Goal: Task Accomplishment & Management: Complete application form

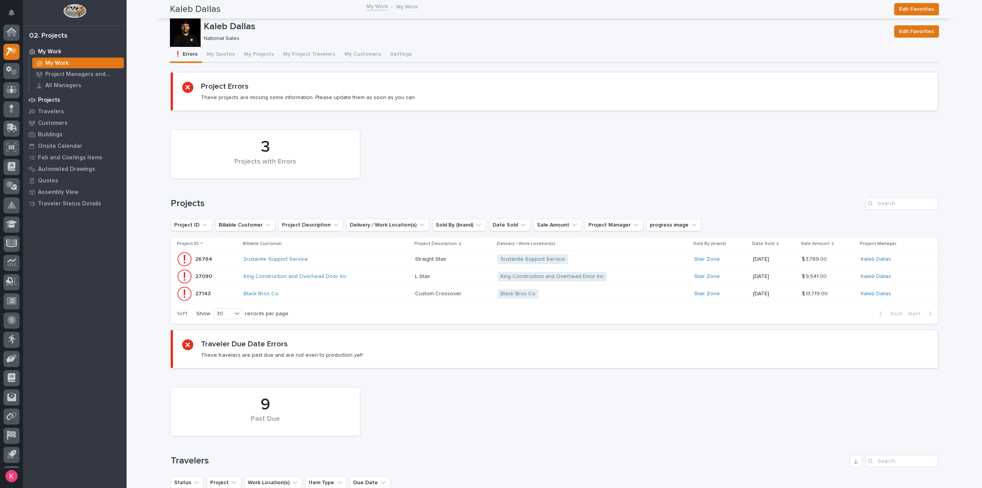
scroll to position [17, 0]
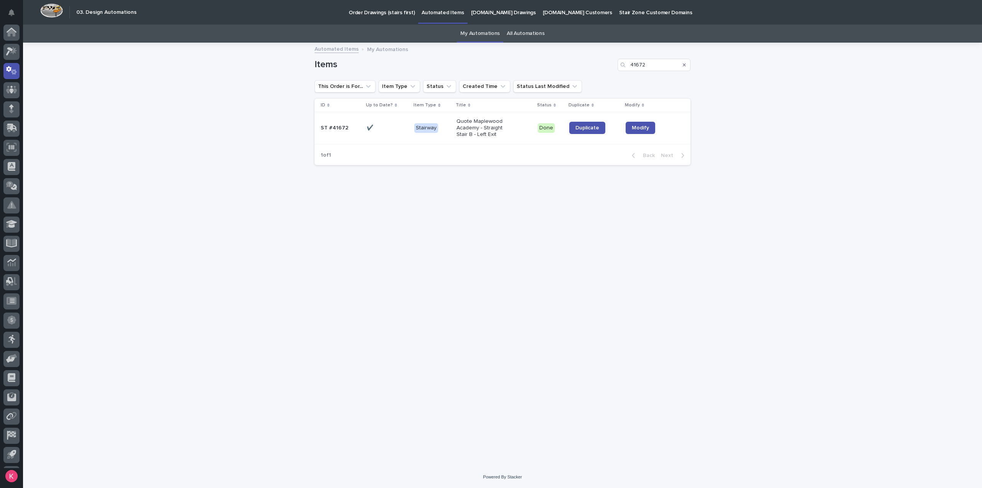
scroll to position [17, 0]
click at [434, 13] on p "Automated Items" at bounding box center [443, 8] width 42 height 16
click at [475, 33] on link "My Automations" at bounding box center [481, 34] width 40 height 18
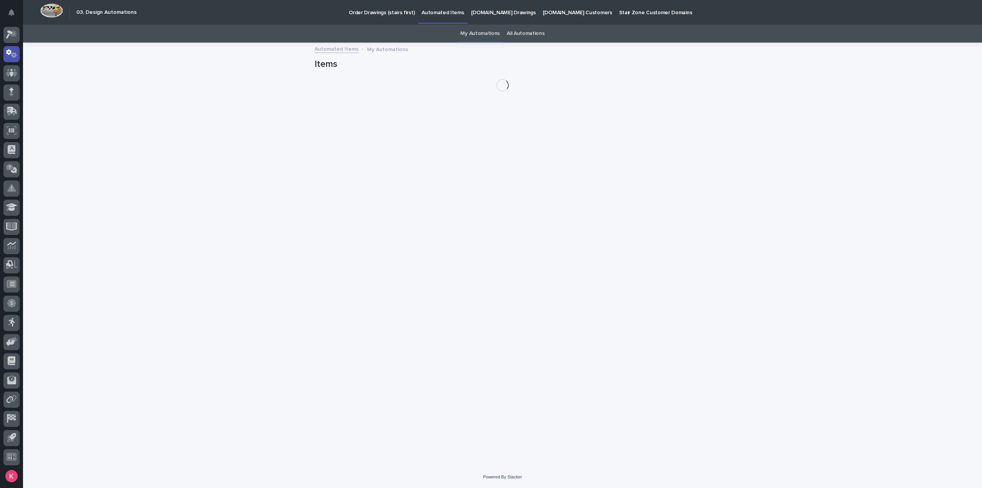
click at [533, 37] on link "All Automations" at bounding box center [526, 34] width 38 height 18
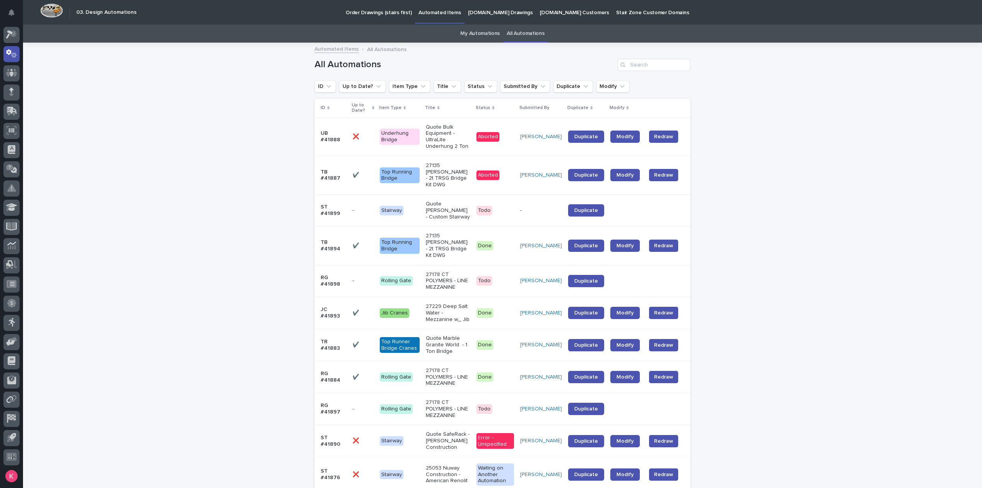
click at [396, 12] on p "Order Drawings (stairs first)" at bounding box center [379, 8] width 66 height 16
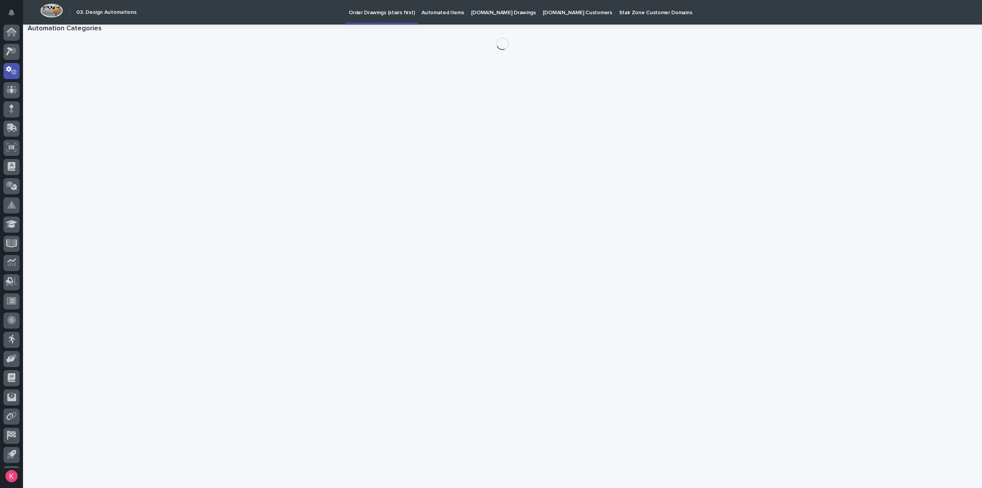
scroll to position [17, 0]
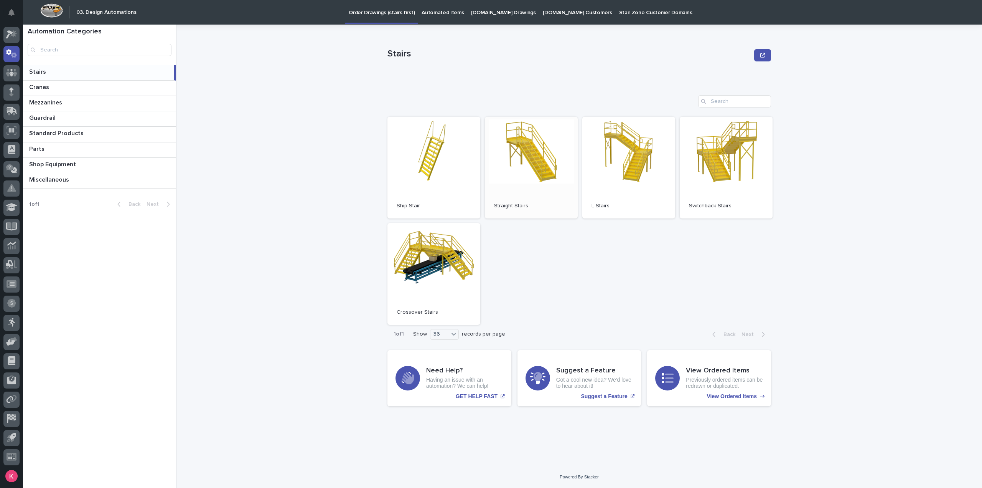
click at [516, 167] on link "Open" at bounding box center [531, 168] width 93 height 102
click at [431, 14] on p "Automated Items" at bounding box center [443, 8] width 42 height 16
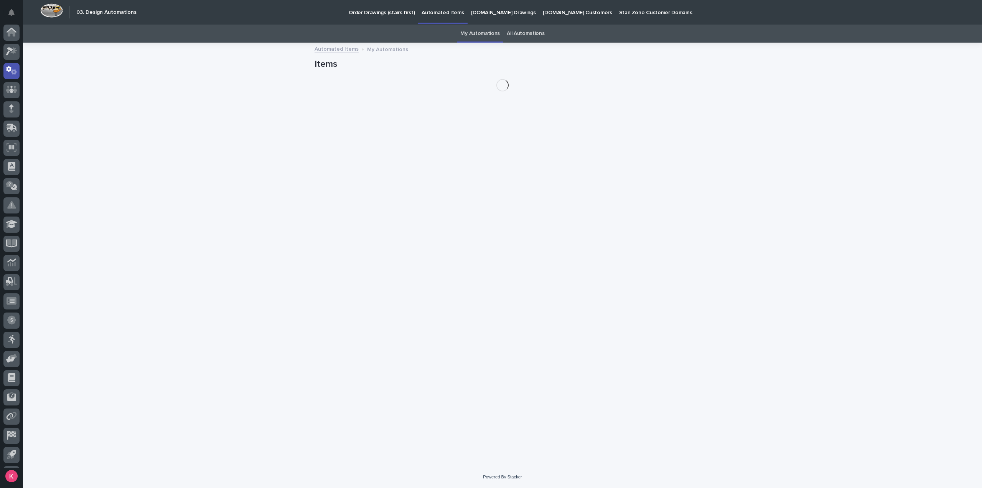
scroll to position [17, 0]
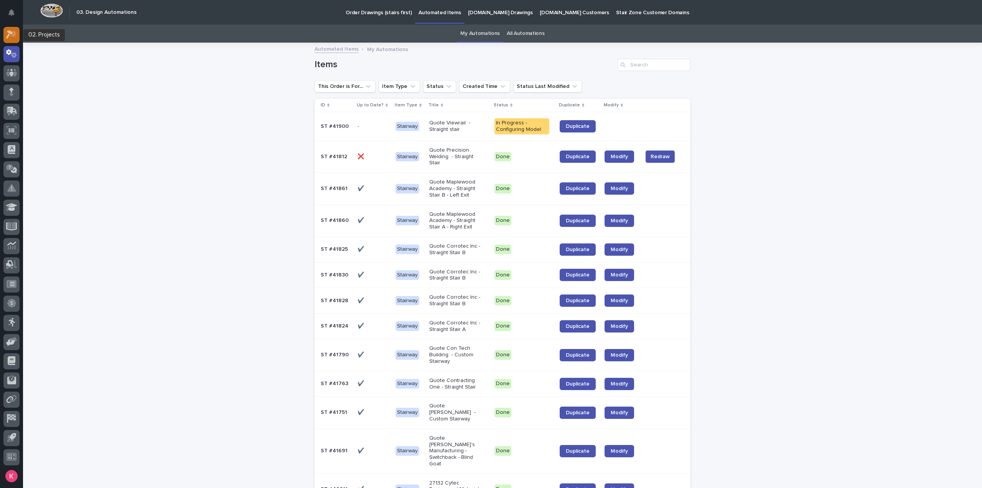
click at [13, 36] on icon at bounding box center [13, 34] width 7 height 8
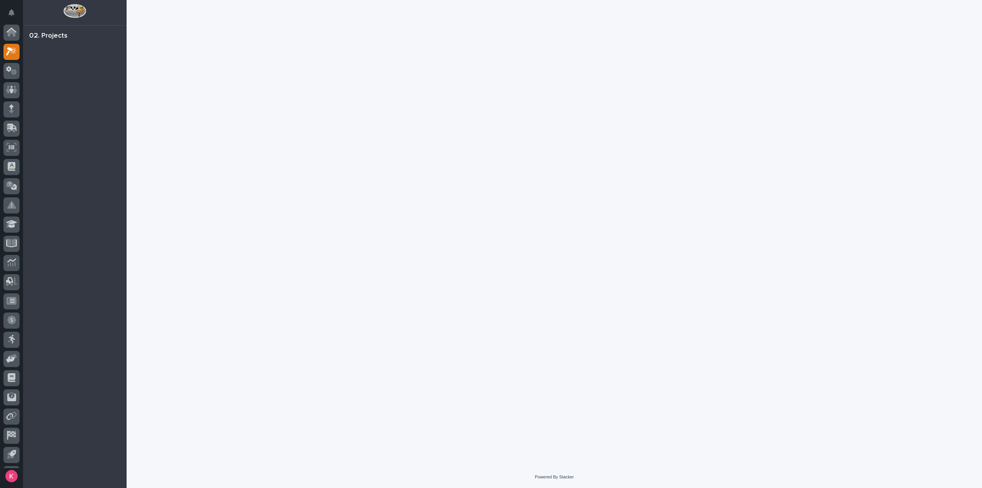
scroll to position [17, 0]
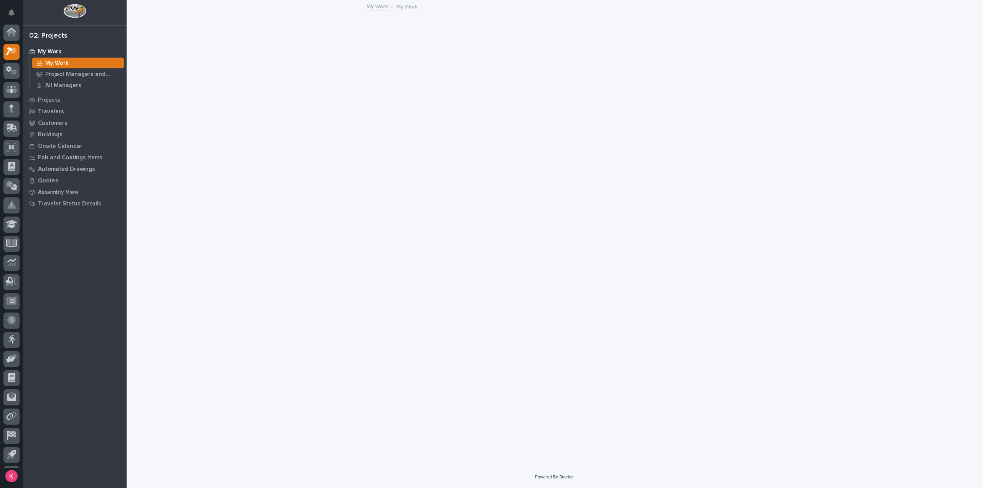
scroll to position [17, 0]
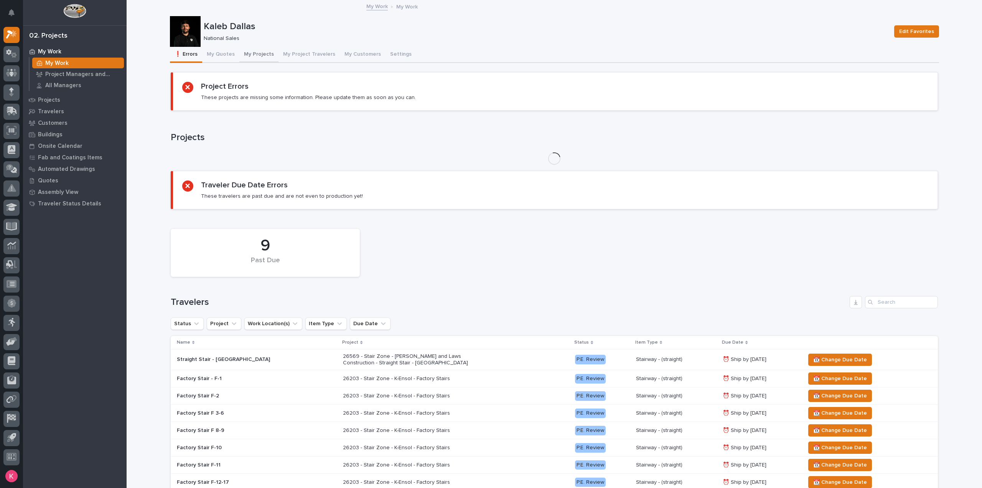
click at [258, 54] on button "My Projects" at bounding box center [258, 55] width 39 height 16
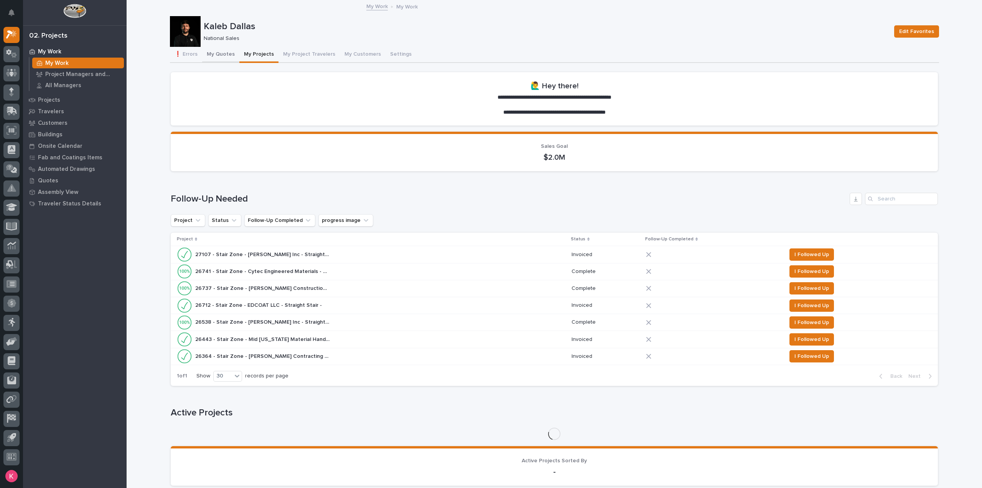
click at [220, 56] on button "My Quotes" at bounding box center [220, 55] width 37 height 16
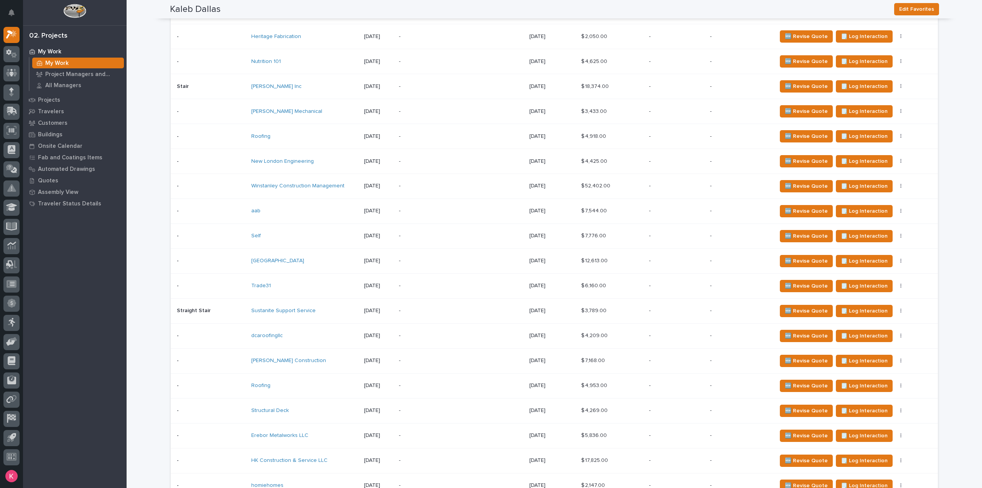
scroll to position [424, 0]
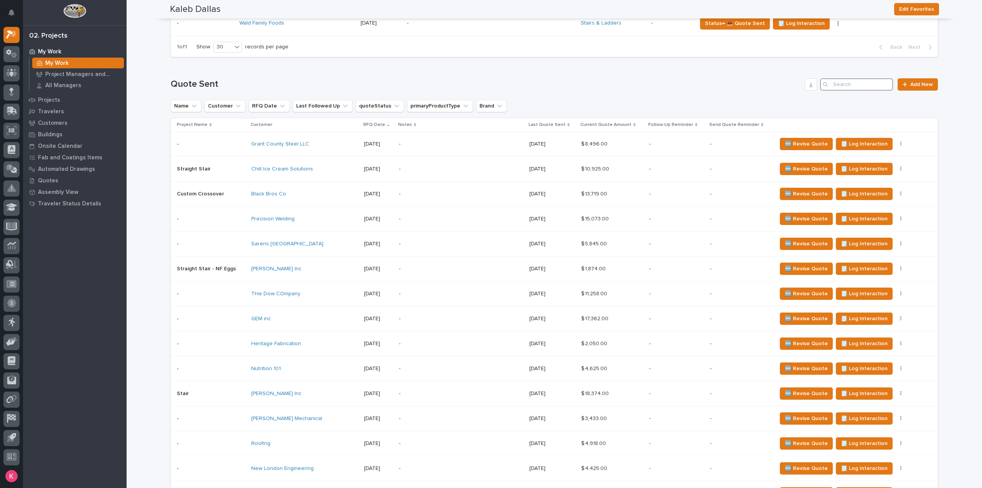
click at [840, 91] on input "Search" at bounding box center [857, 84] width 73 height 12
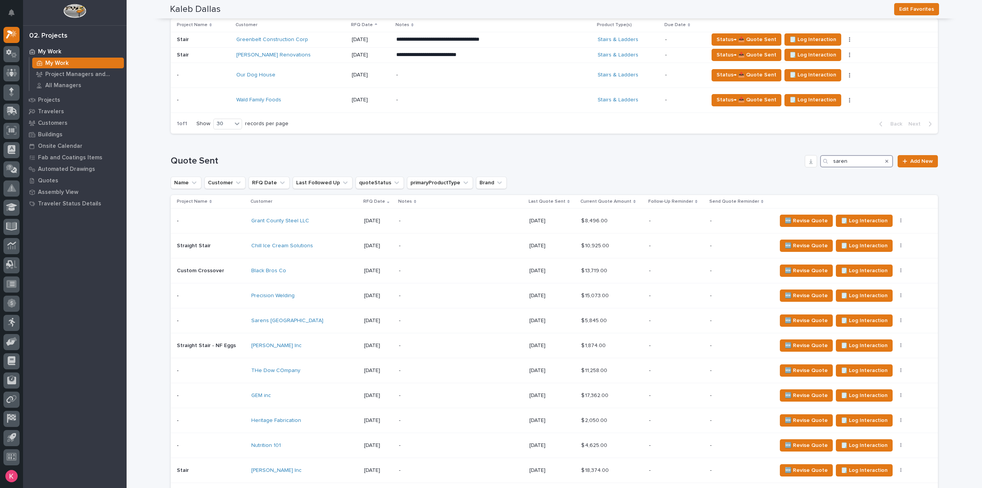
type input "sarens"
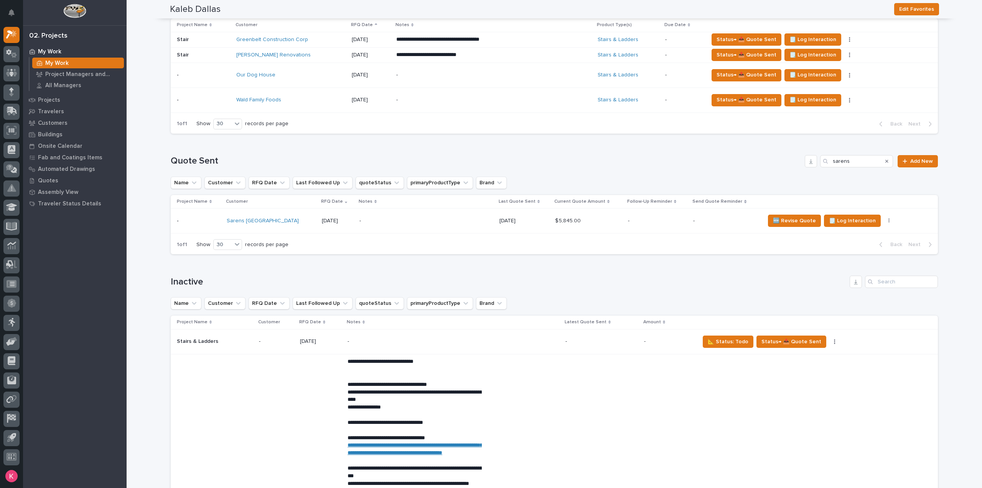
click at [584, 225] on div "$ 5,845.00 $ 5,845.00" at bounding box center [588, 221] width 67 height 13
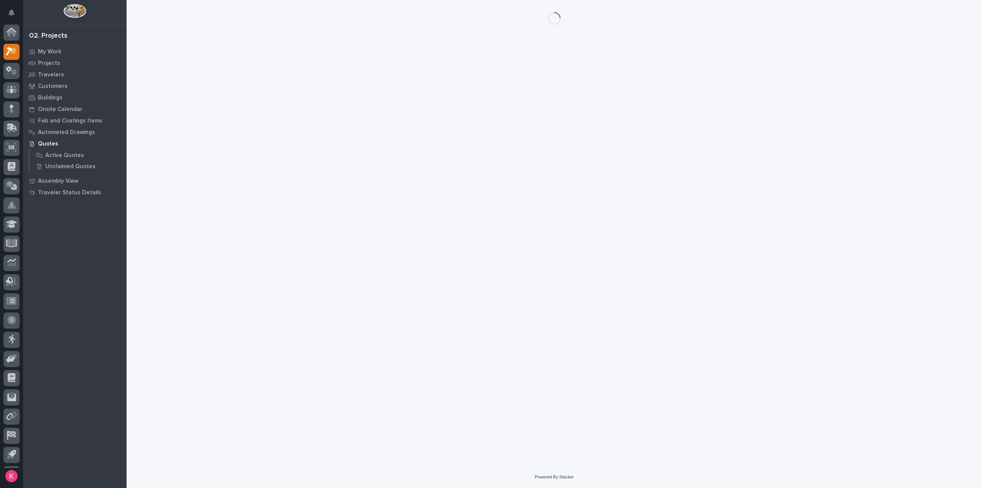
scroll to position [17, 0]
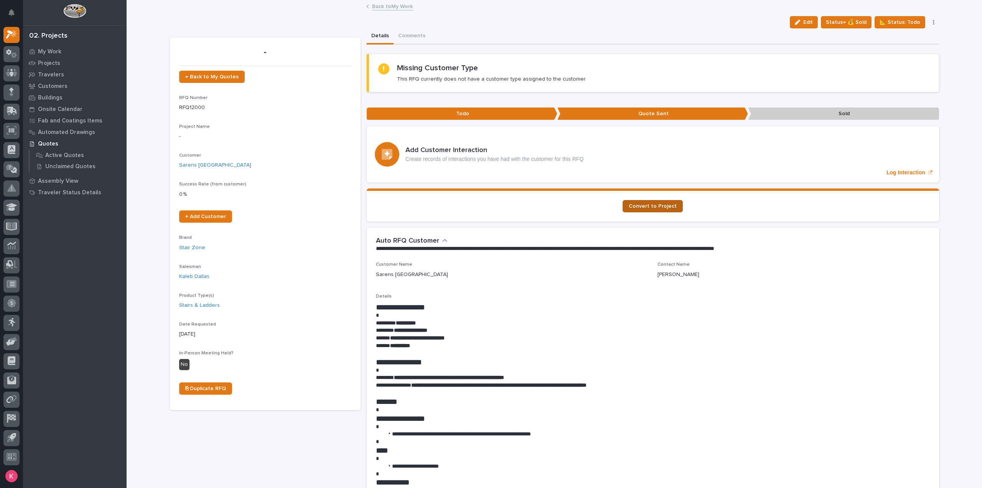
click at [648, 204] on span "Convert to Project" at bounding box center [653, 205] width 48 height 5
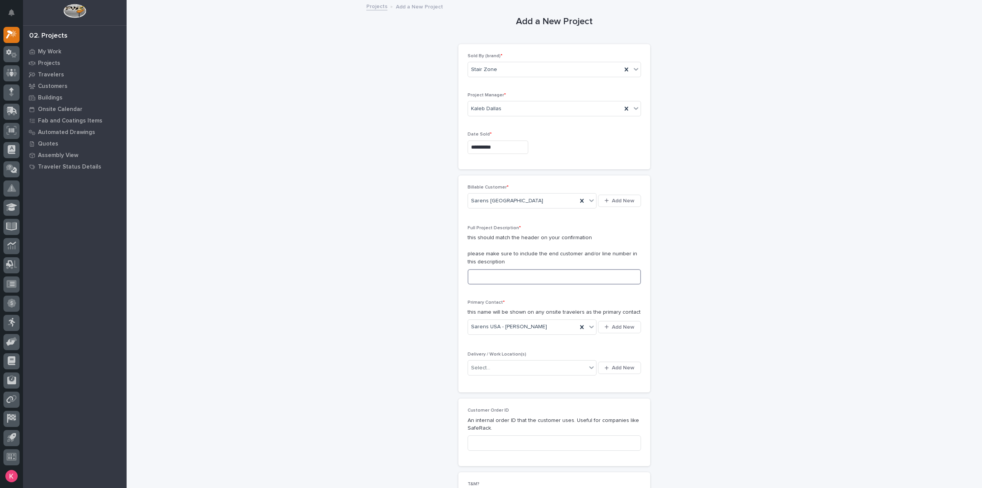
click at [507, 275] on input at bounding box center [554, 276] width 173 height 15
type input "Straight Stairs"
click at [519, 369] on div "Select..." at bounding box center [527, 368] width 119 height 13
click at [522, 369] on div "Select..." at bounding box center [527, 368] width 119 height 13
